Goal: Obtain resource: Obtain resource

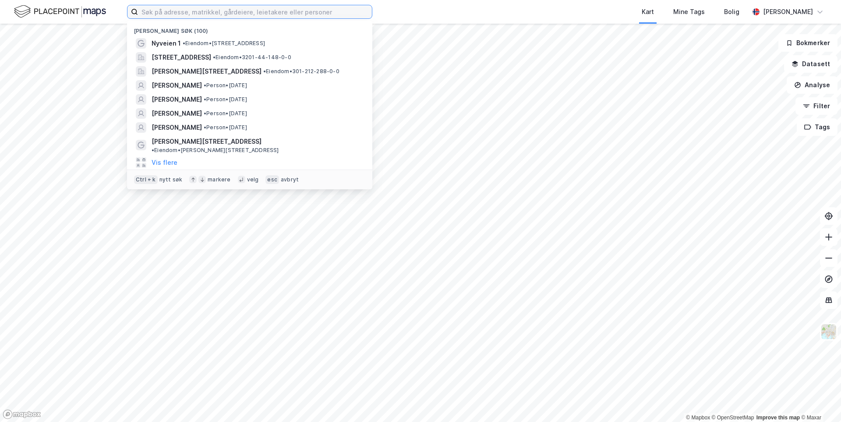
click at [159, 17] on input at bounding box center [255, 11] width 234 height 13
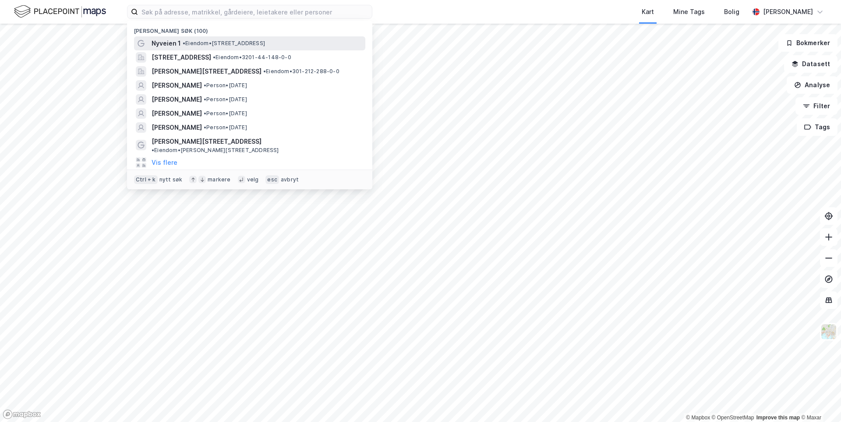
click at [164, 41] on span "Nyveien 1" at bounding box center [166, 43] width 29 height 11
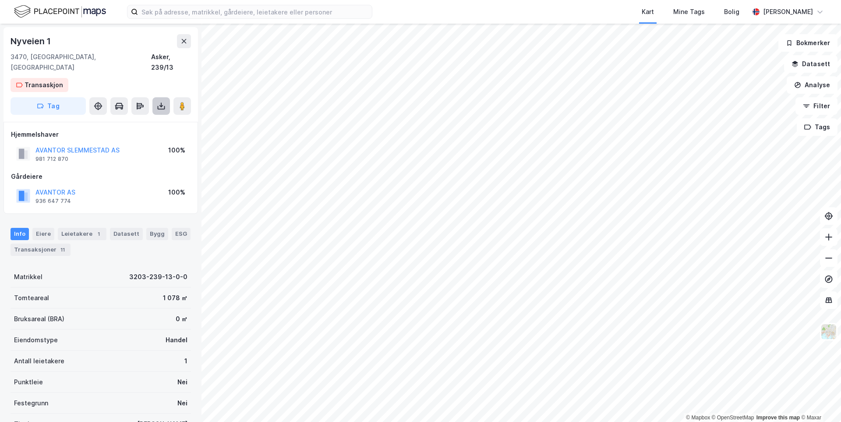
click at [163, 102] on icon at bounding box center [161, 106] width 9 height 9
click at [155, 117] on div "Last ned grunnbok" at bounding box center [123, 124] width 93 height 14
click at [158, 106] on icon at bounding box center [161, 108] width 7 height 4
click at [149, 117] on div "Last ned grunnbok" at bounding box center [123, 124] width 93 height 14
click at [831, 234] on icon at bounding box center [828, 237] width 9 height 9
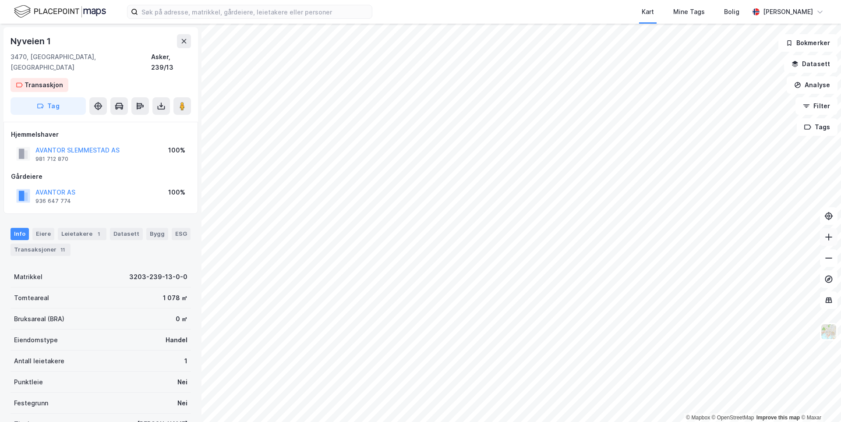
click at [831, 234] on icon at bounding box center [828, 237] width 9 height 9
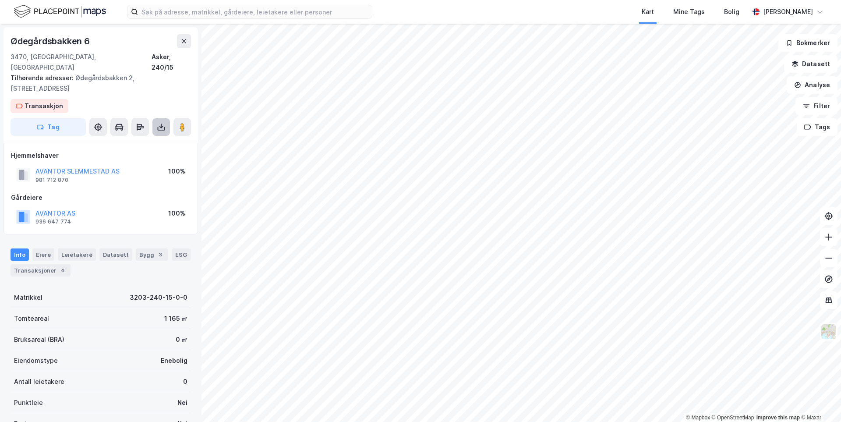
click at [163, 123] on icon at bounding box center [161, 127] width 9 height 9
click at [160, 138] on div "Last ned grunnbok" at bounding box center [123, 145] width 93 height 14
click at [138, 141] on div "Last ned grunnbok" at bounding box center [117, 144] width 51 height 7
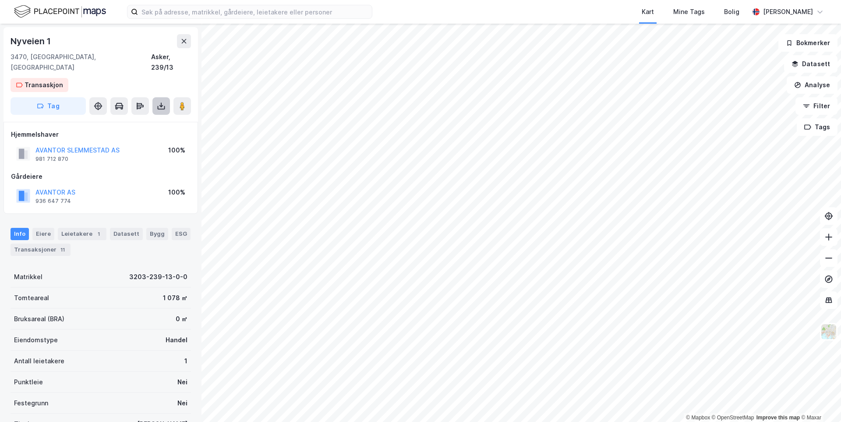
click at [156, 101] on button at bounding box center [161, 106] width 18 height 18
click at [149, 117] on div "Last ned grunnbok" at bounding box center [123, 124] width 93 height 14
click at [158, 102] on icon at bounding box center [161, 106] width 9 height 9
click at [139, 120] on div "Last ned grunnbok" at bounding box center [117, 123] width 51 height 7
